Goal: Task Accomplishment & Management: Use online tool/utility

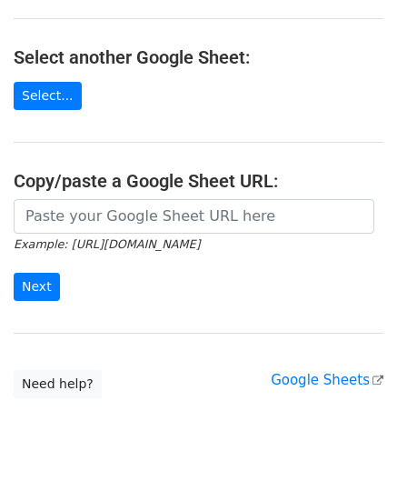
scroll to position [182, 0]
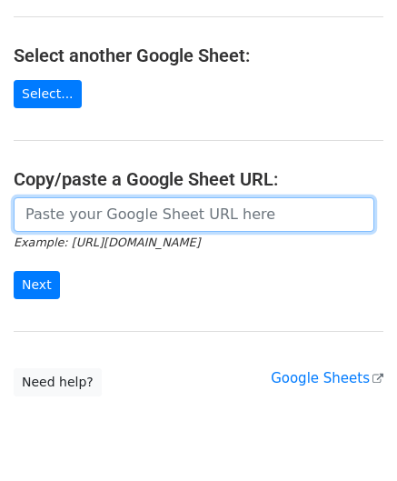
click at [99, 218] on input "url" at bounding box center [194, 214] width 361 height 35
paste input "https://docs.google.com/spreadsheets/d/1SFGF7laVz3hawhk58xy-m7Qv7bHS3qqHppN91_o…"
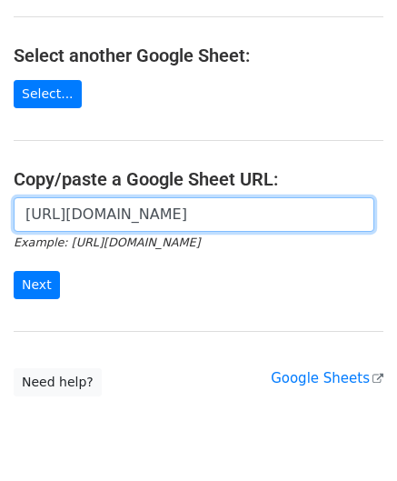
scroll to position [0, 402]
type input "https://docs.google.com/spreadsheets/d/1SFGF7laVz3hawhk58xy-m7Qv7bHS3qqHppN91_o…"
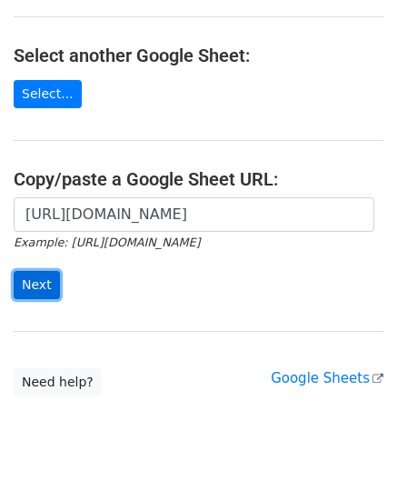
click at [35, 285] on input "Next" at bounding box center [37, 285] width 46 height 28
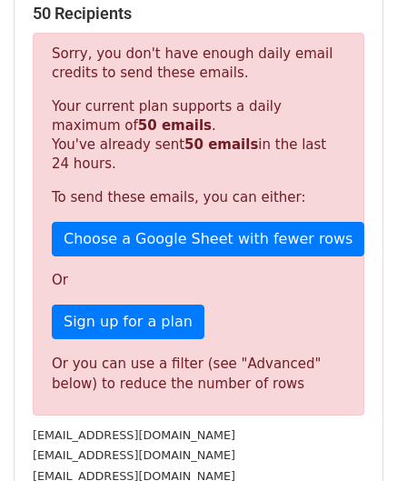
scroll to position [544, 0]
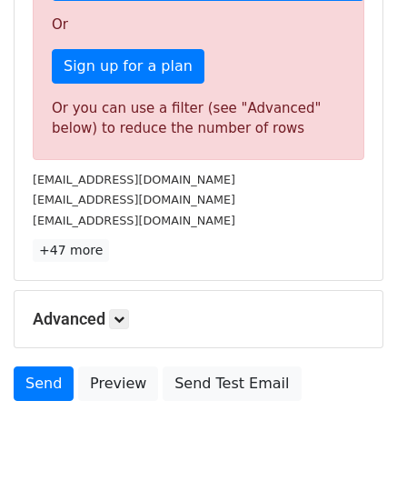
click at [134, 309] on h5 "Advanced" at bounding box center [199, 319] width 332 height 20
click at [124, 313] on icon at bounding box center [119, 318] width 11 height 11
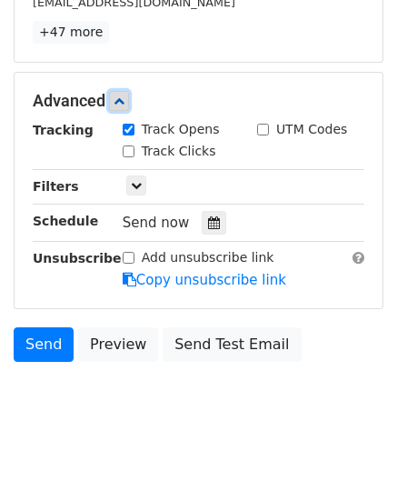
scroll to position [771, 0]
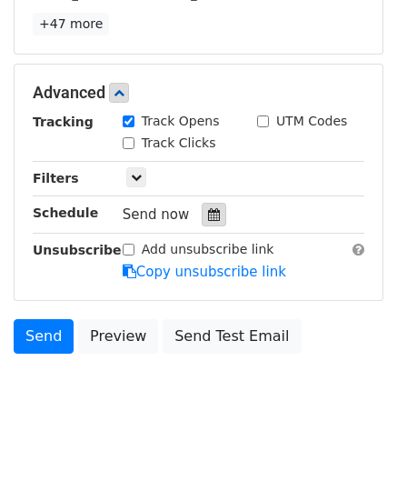
click at [203, 219] on div at bounding box center [214, 215] width 25 height 24
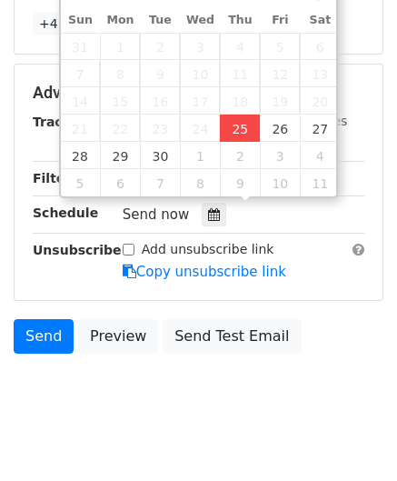
type input "[DATE] 12:00"
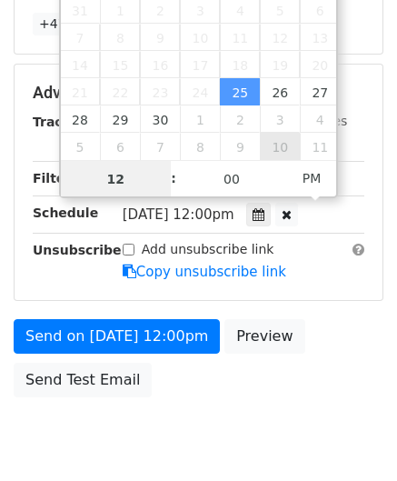
paste input "8"
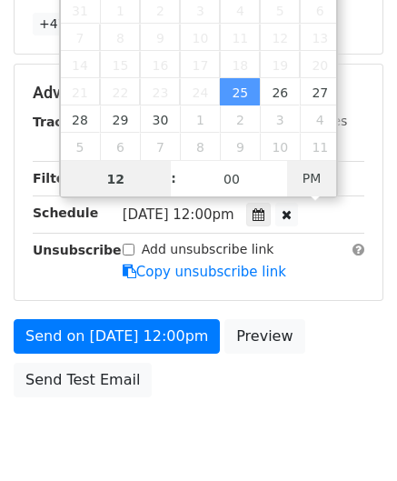
type input "8"
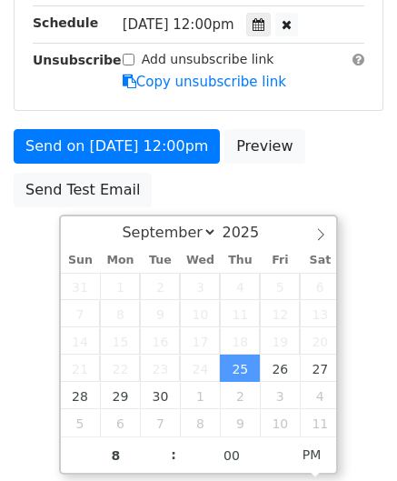
type input "[DATE] 20:00"
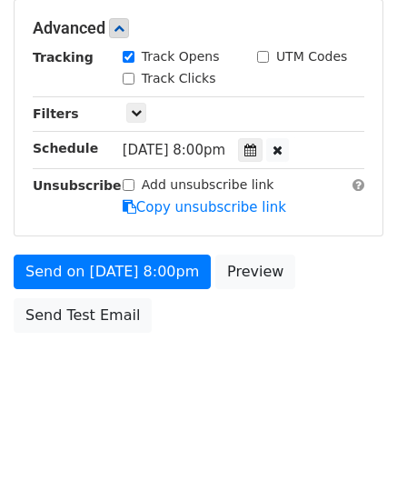
scroll to position [833, 0]
